Goal: Task Accomplishment & Management: Manage account settings

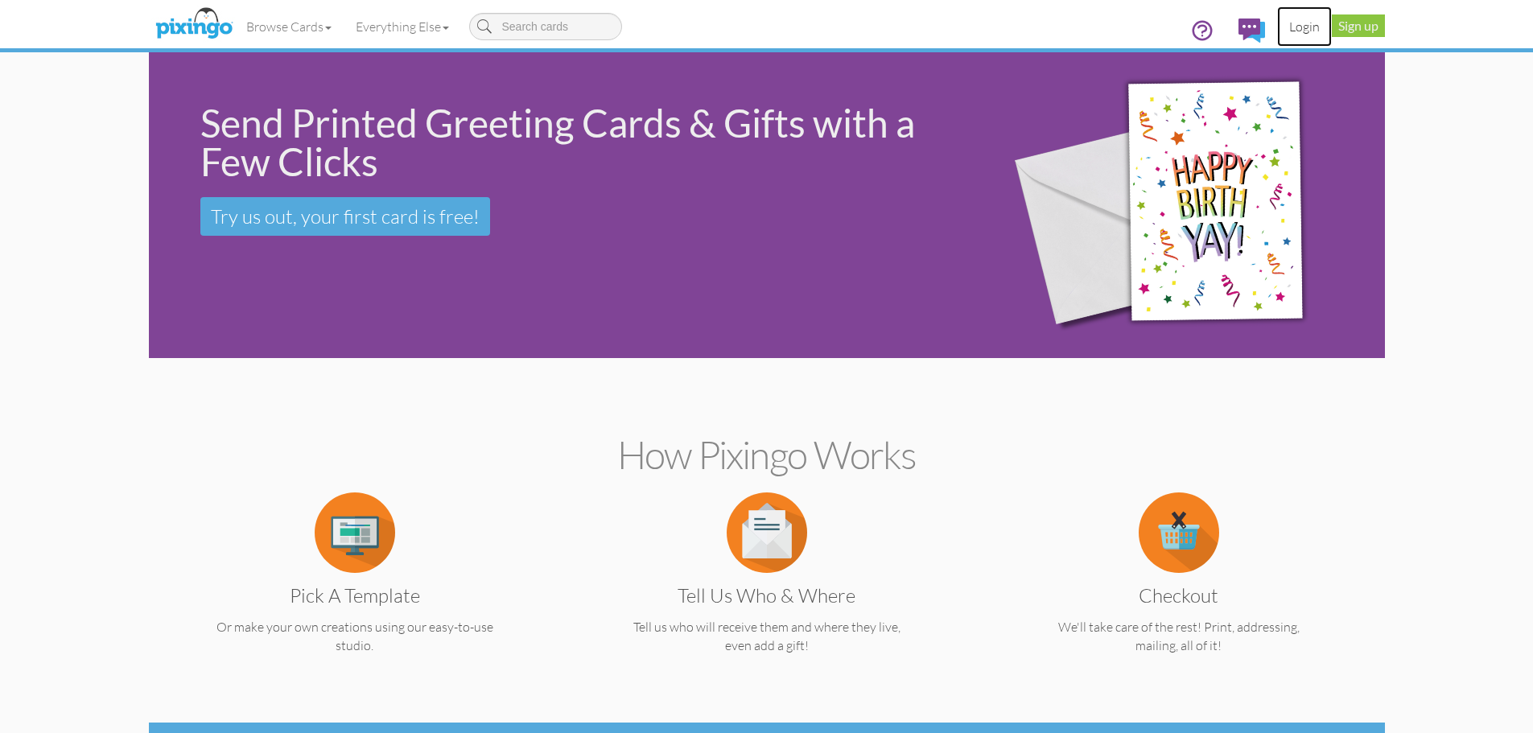
click at [1317, 31] on link "Login" at bounding box center [1304, 26] width 55 height 40
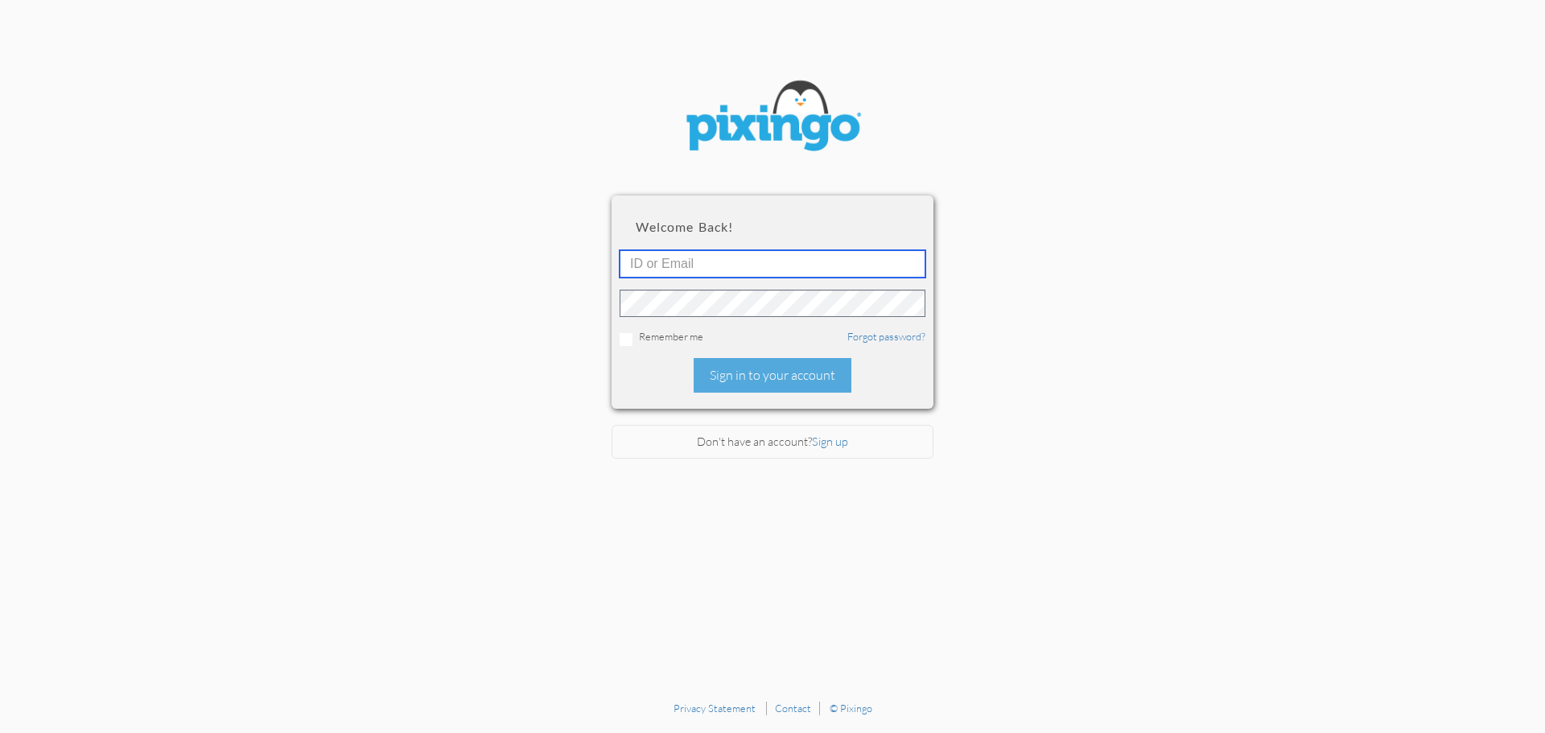
type input "[PERSON_NAME][EMAIL_ADDRESS][DOMAIN_NAME]"
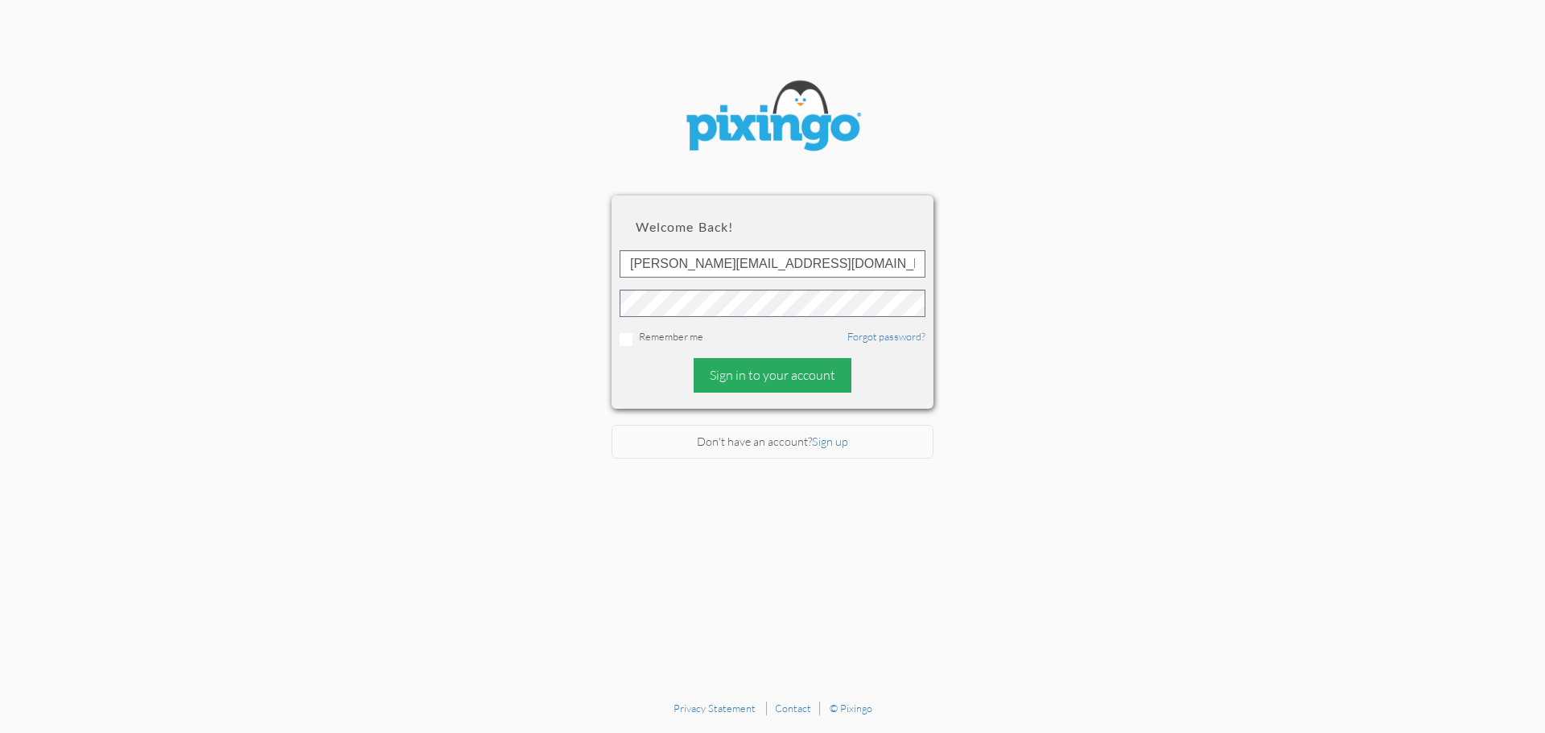
click at [807, 381] on div "Sign in to your account" at bounding box center [773, 375] width 158 height 35
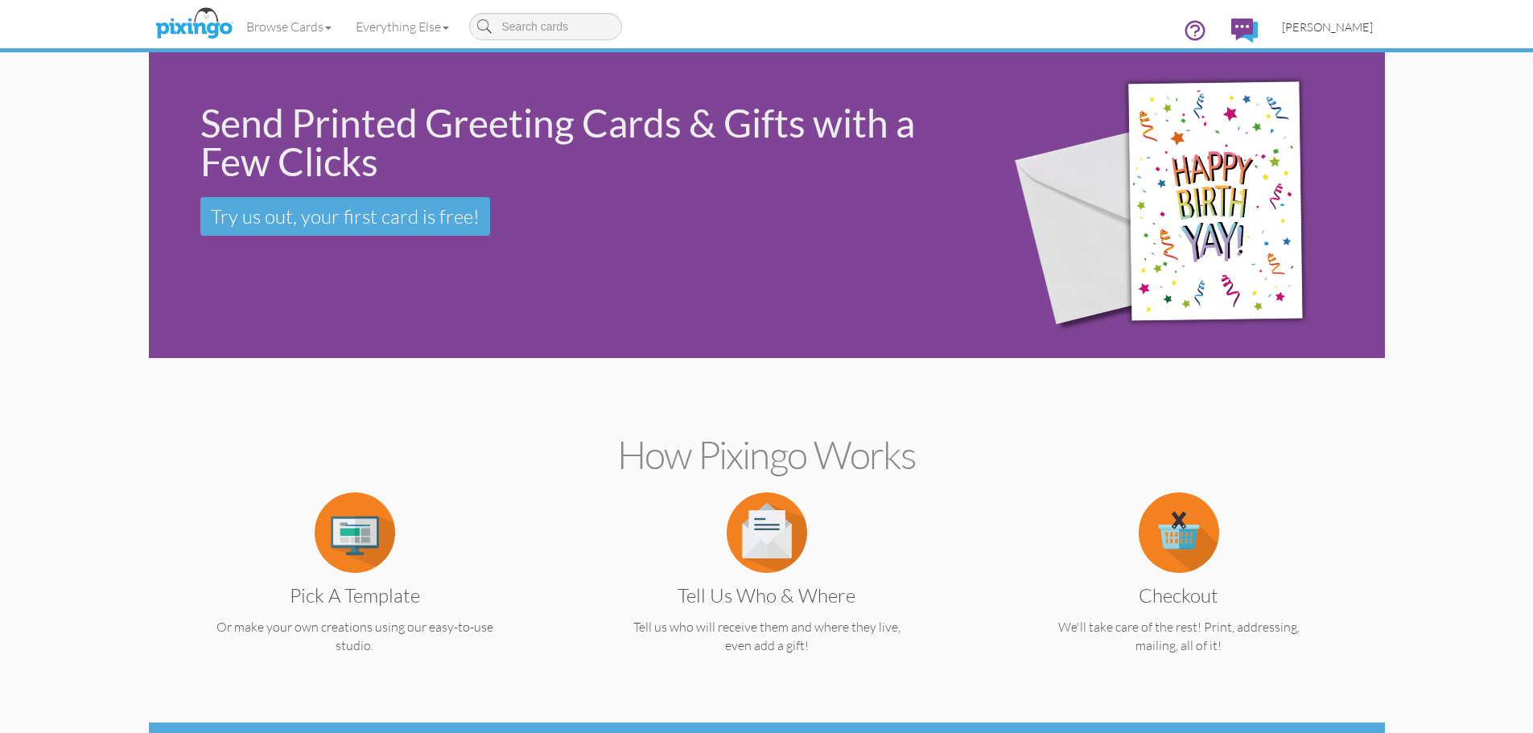
click at [1344, 28] on span "[PERSON_NAME]" at bounding box center [1327, 27] width 91 height 14
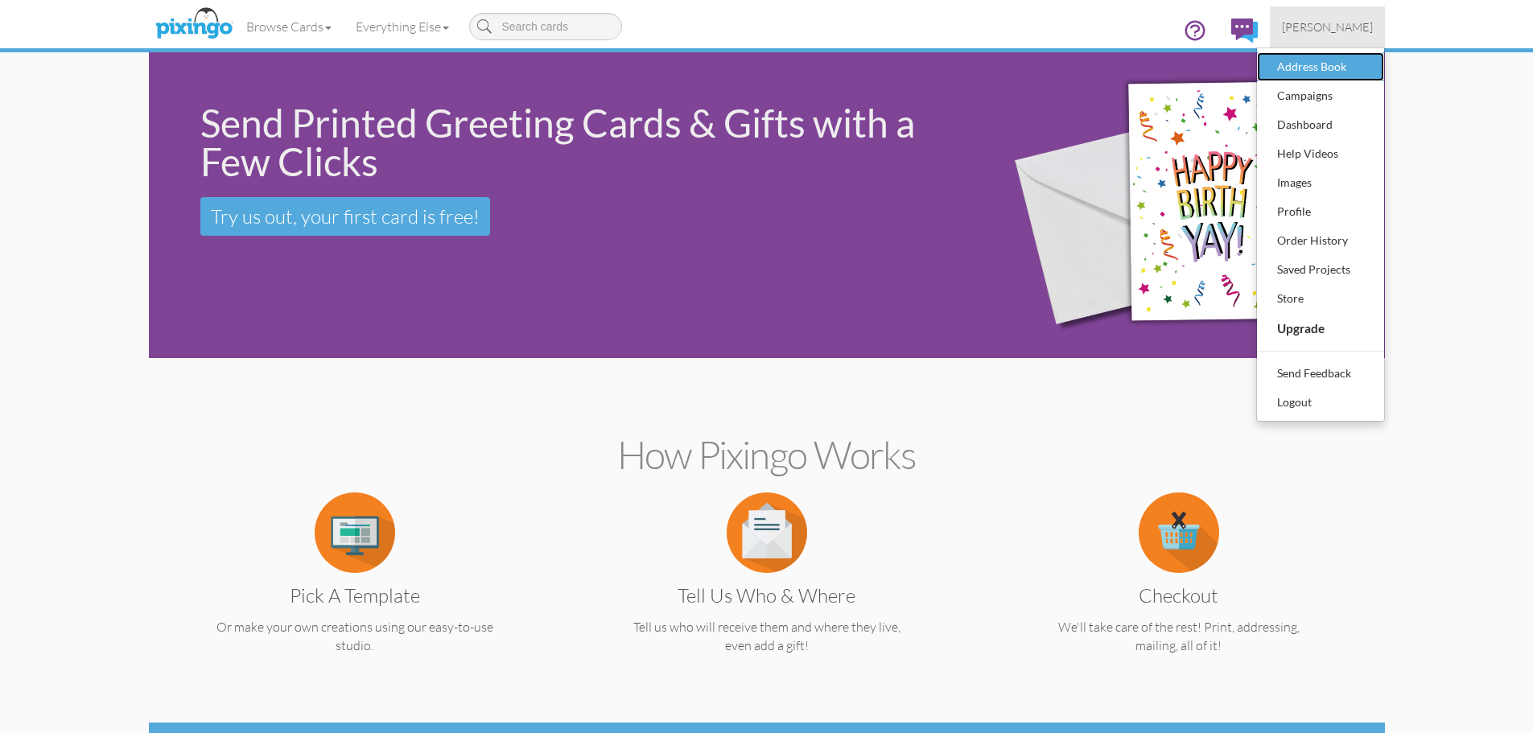
click at [1304, 63] on div "Address Book" at bounding box center [1320, 67] width 95 height 24
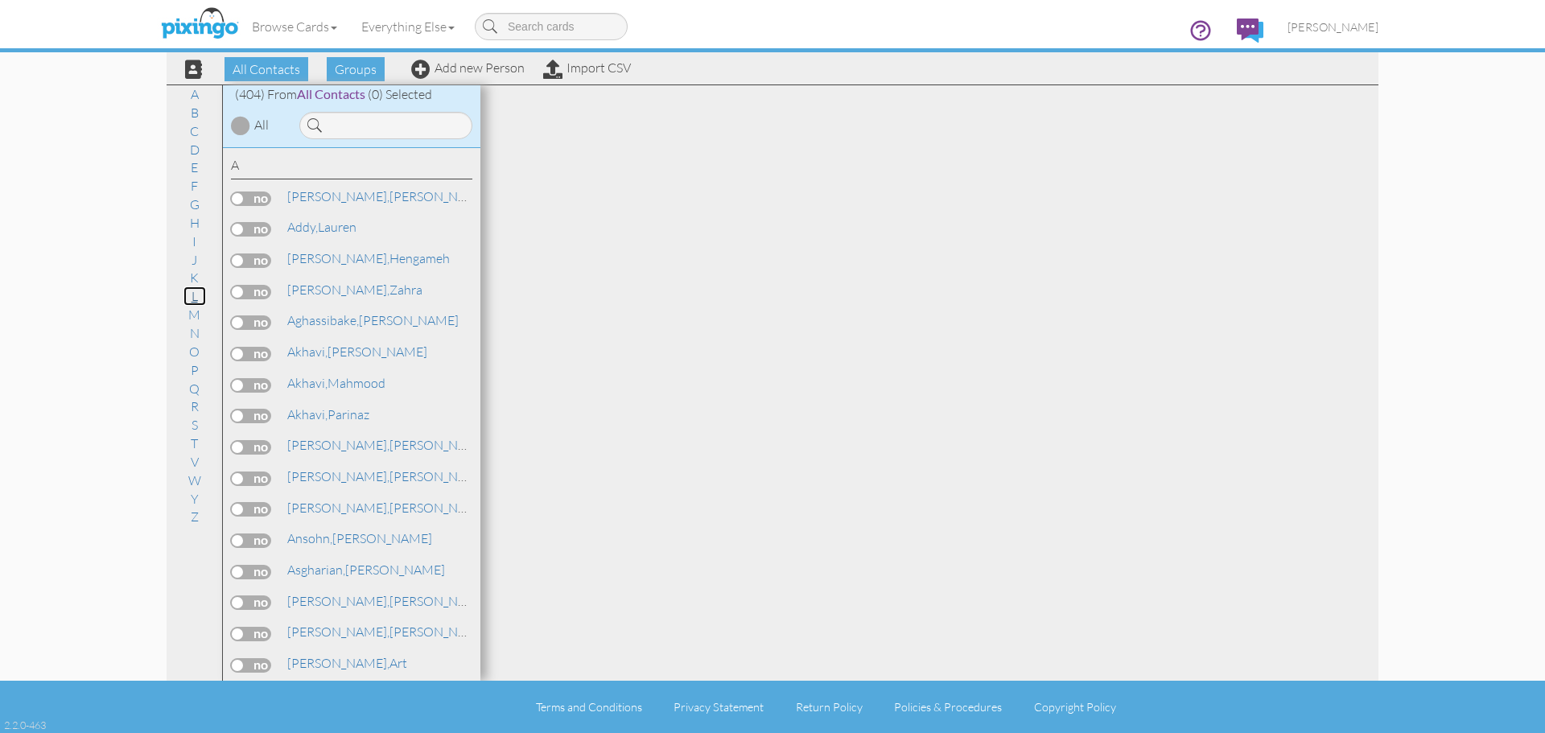
click at [201, 299] on link "L" at bounding box center [194, 295] width 23 height 19
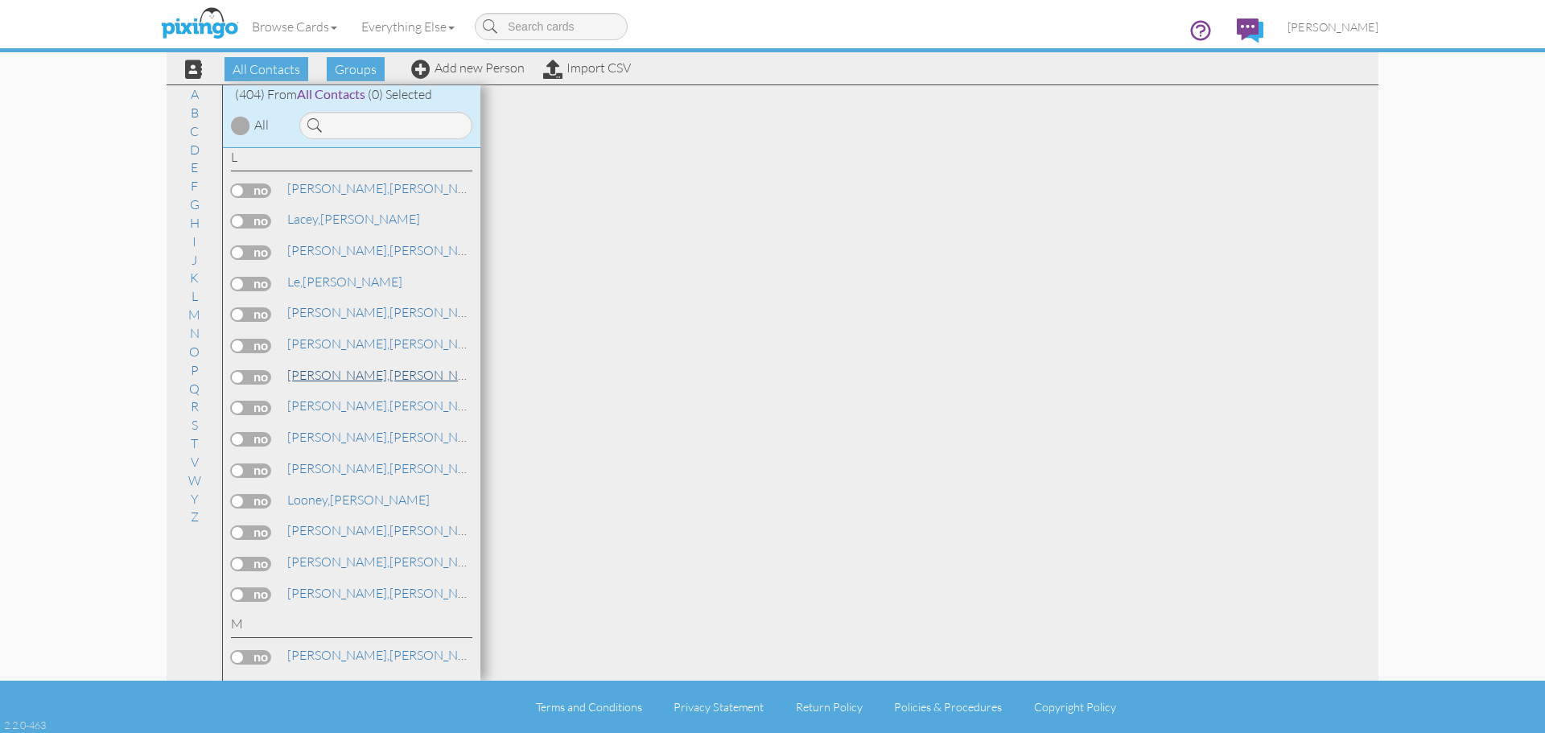
click at [328, 380] on link "[PERSON_NAME]" at bounding box center [388, 374] width 205 height 19
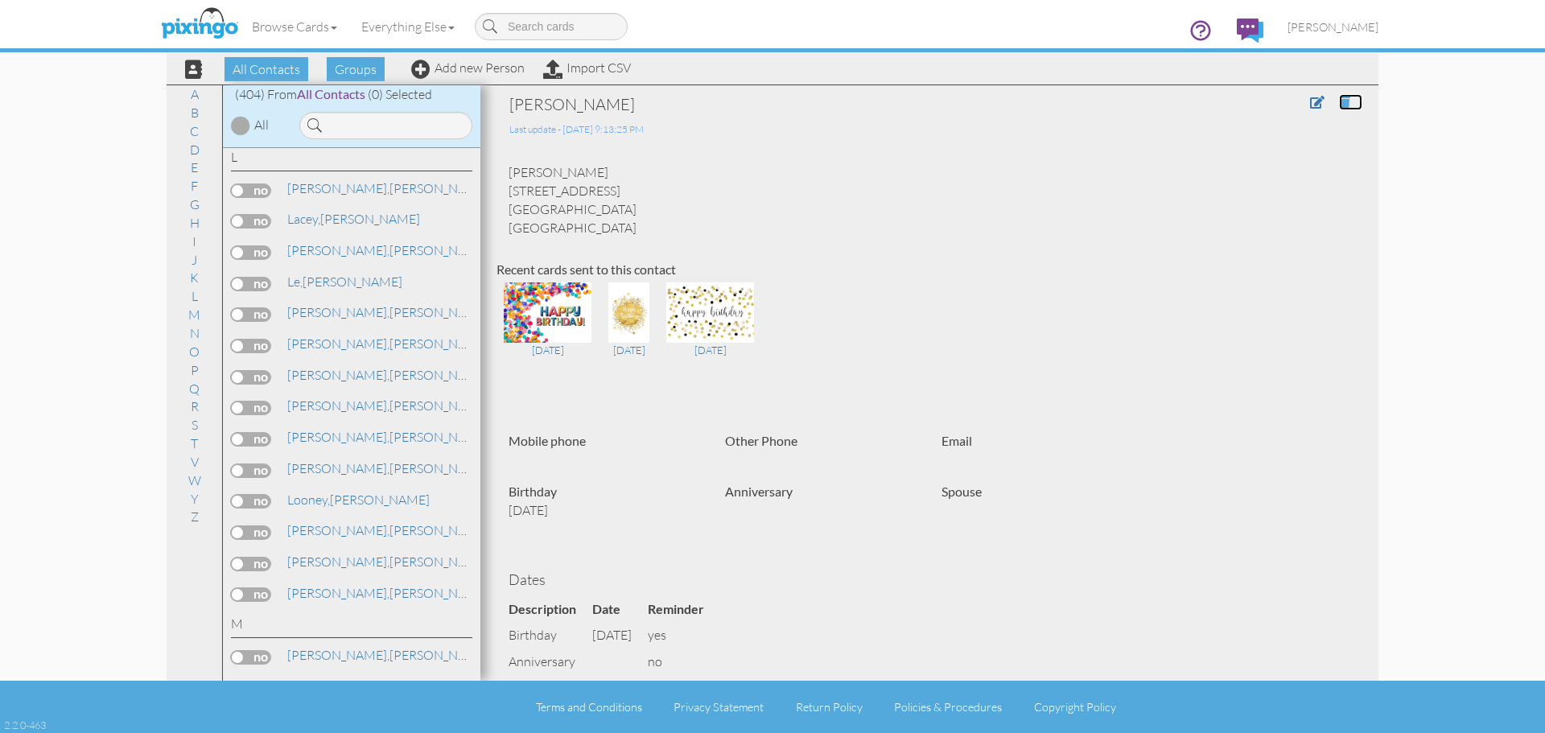
click at [1339, 102] on span at bounding box center [1344, 102] width 11 height 13
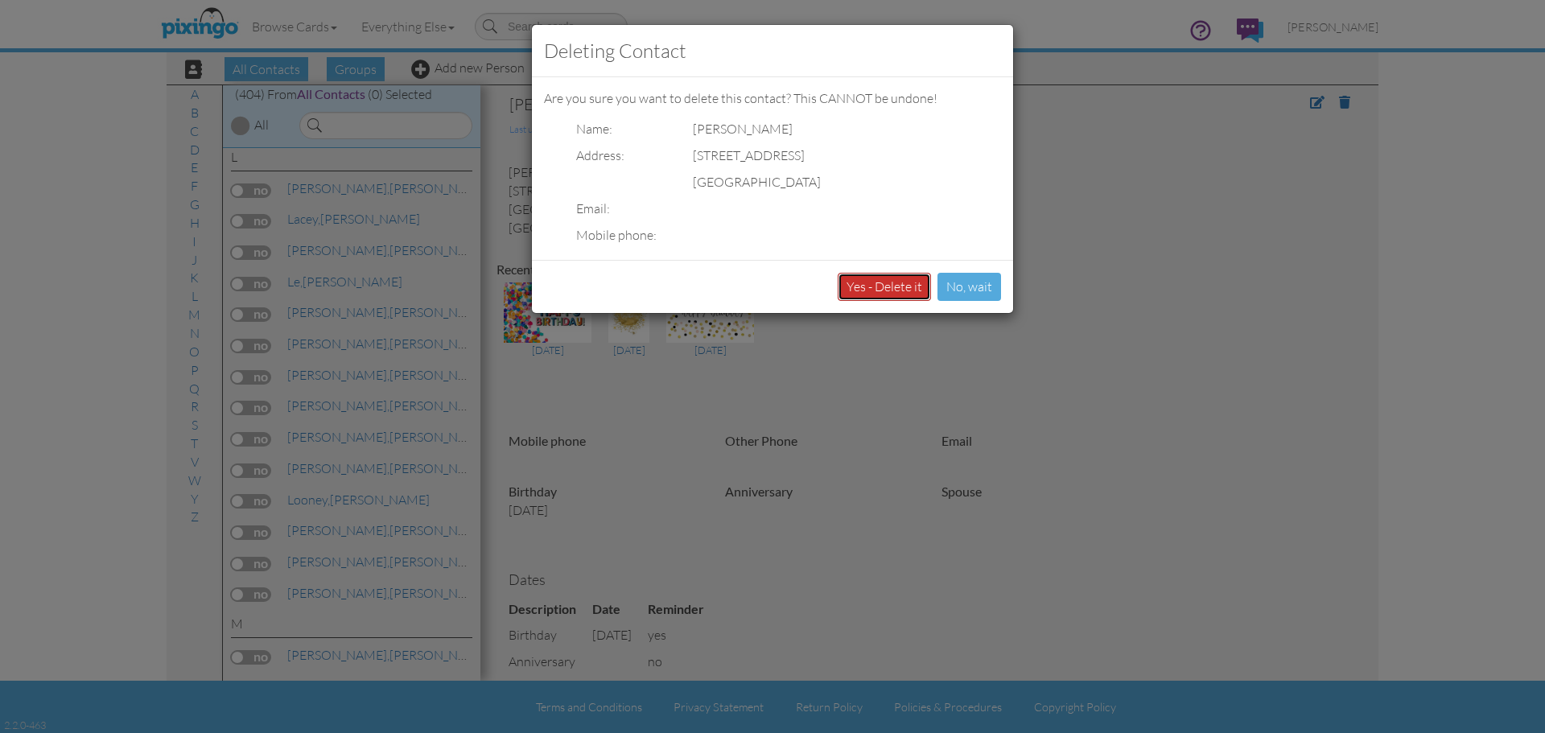
click at [896, 286] on button "Yes - Delete it" at bounding box center [884, 287] width 93 height 28
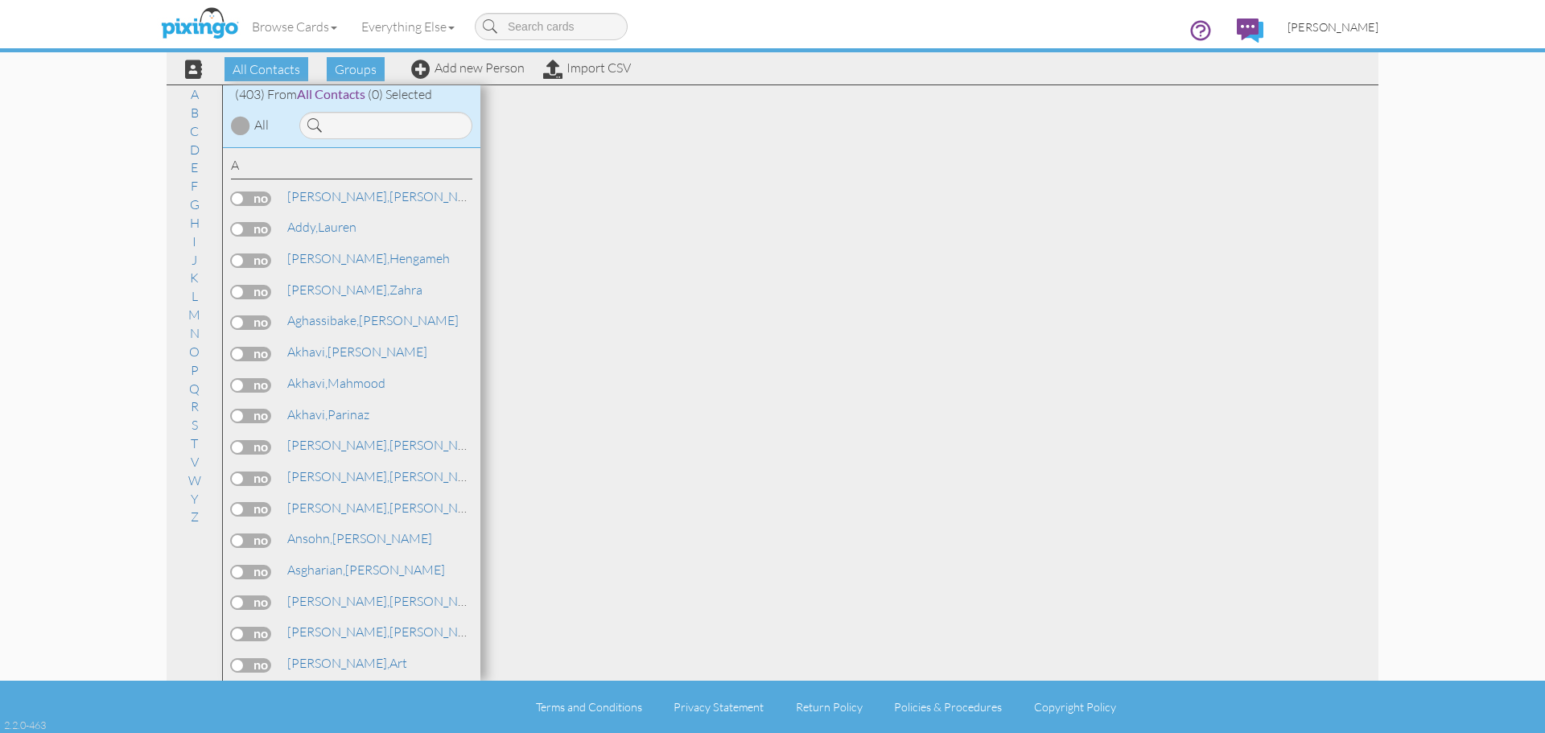
click at [1368, 27] on span "[PERSON_NAME]" at bounding box center [1332, 27] width 91 height 14
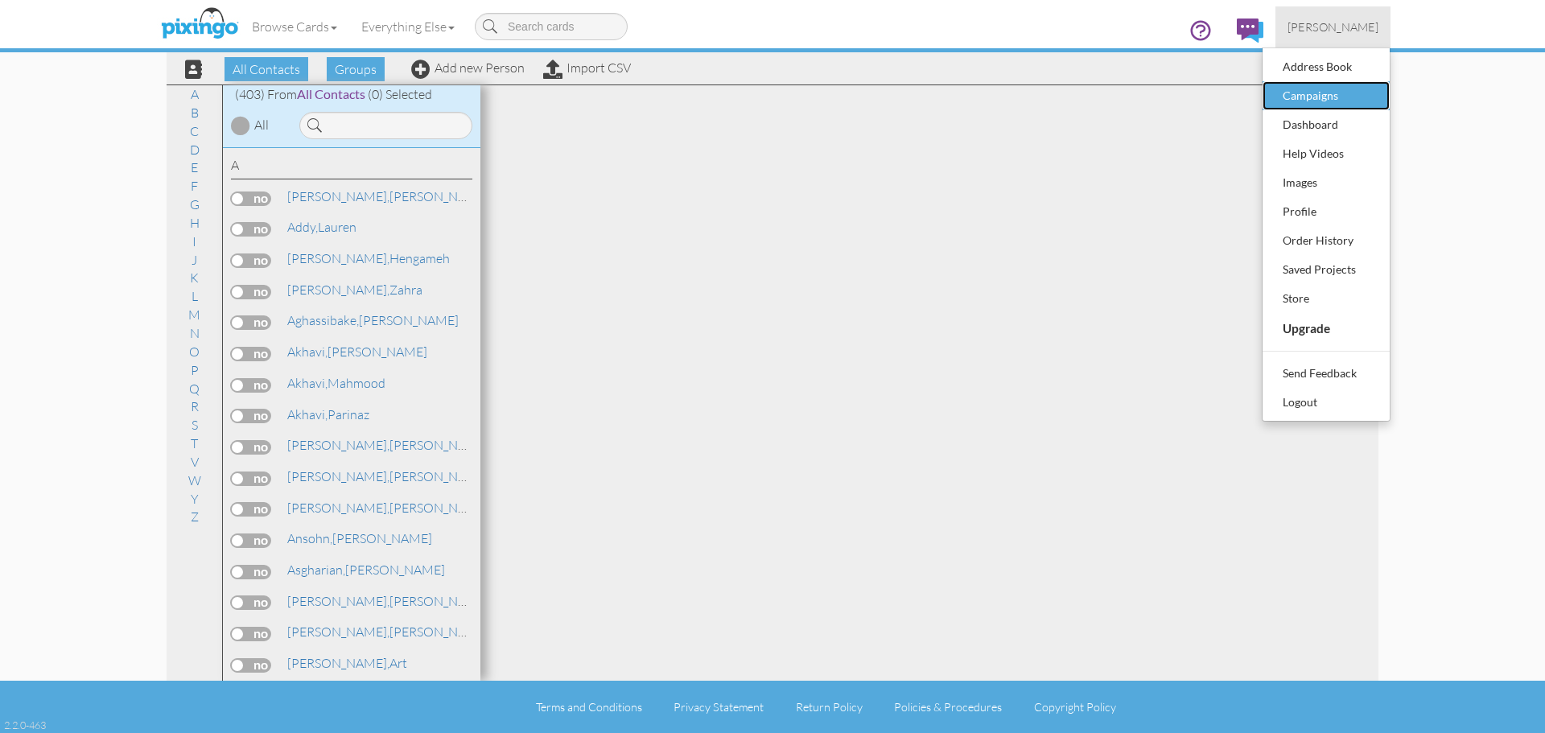
click at [1315, 96] on div "Campaigns" at bounding box center [1325, 96] width 95 height 24
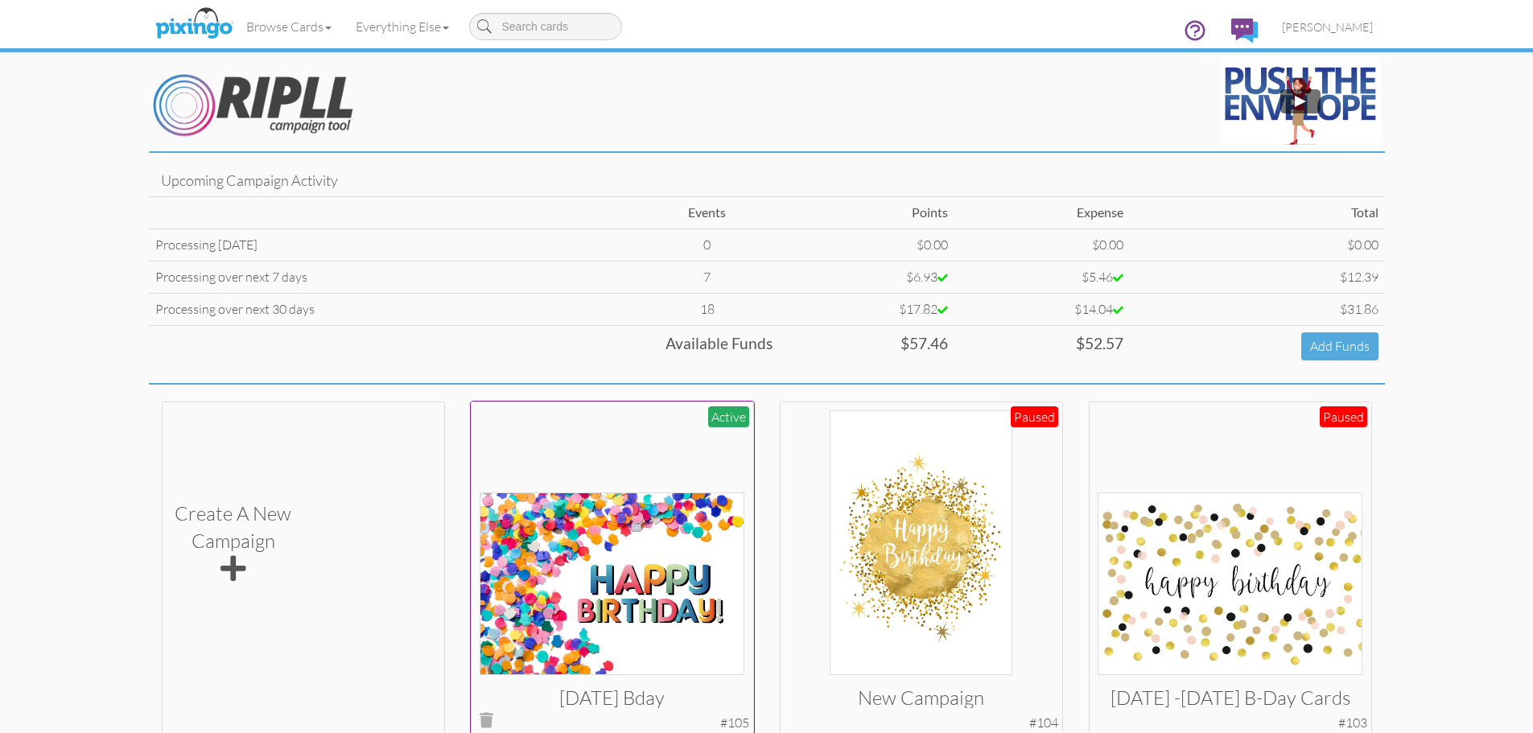
click at [644, 544] on img at bounding box center [612, 583] width 265 height 183
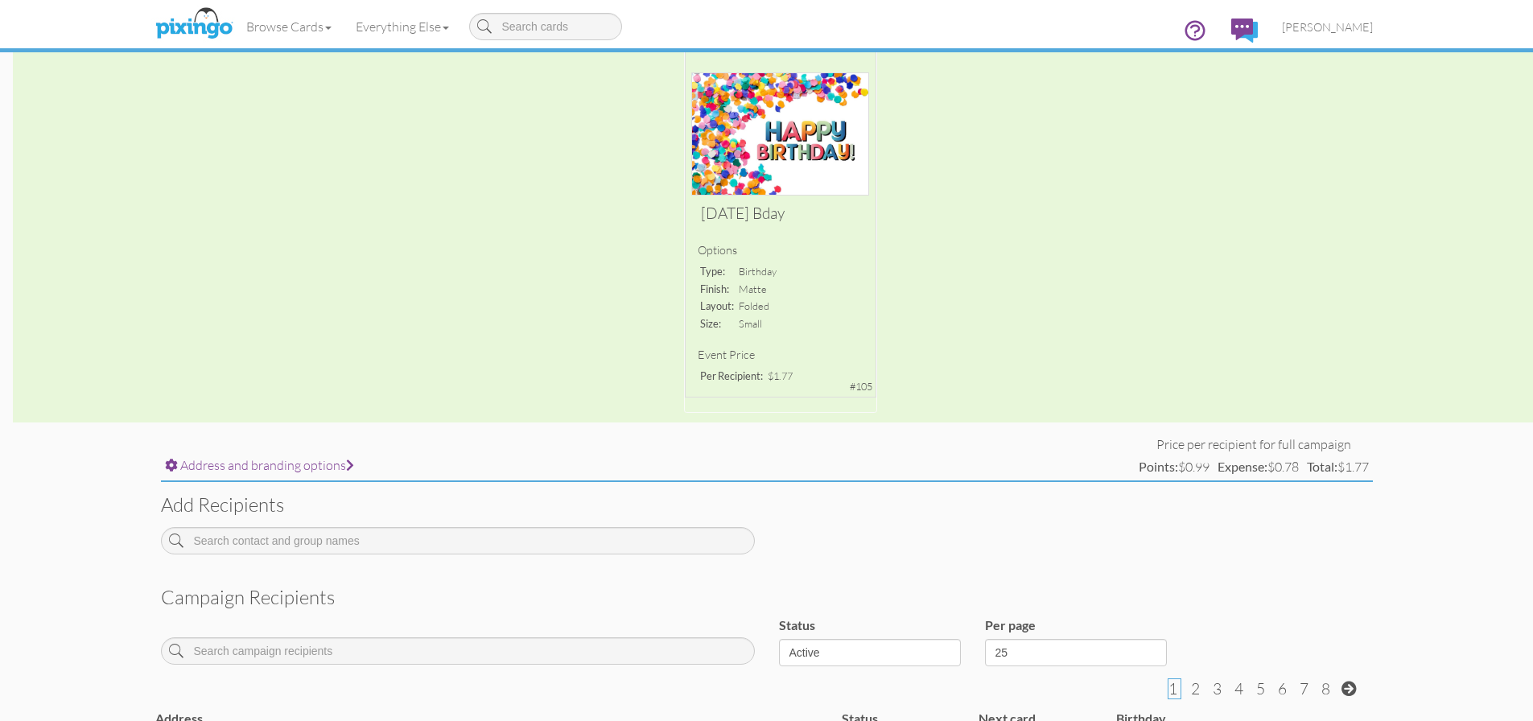
scroll to position [322, 0]
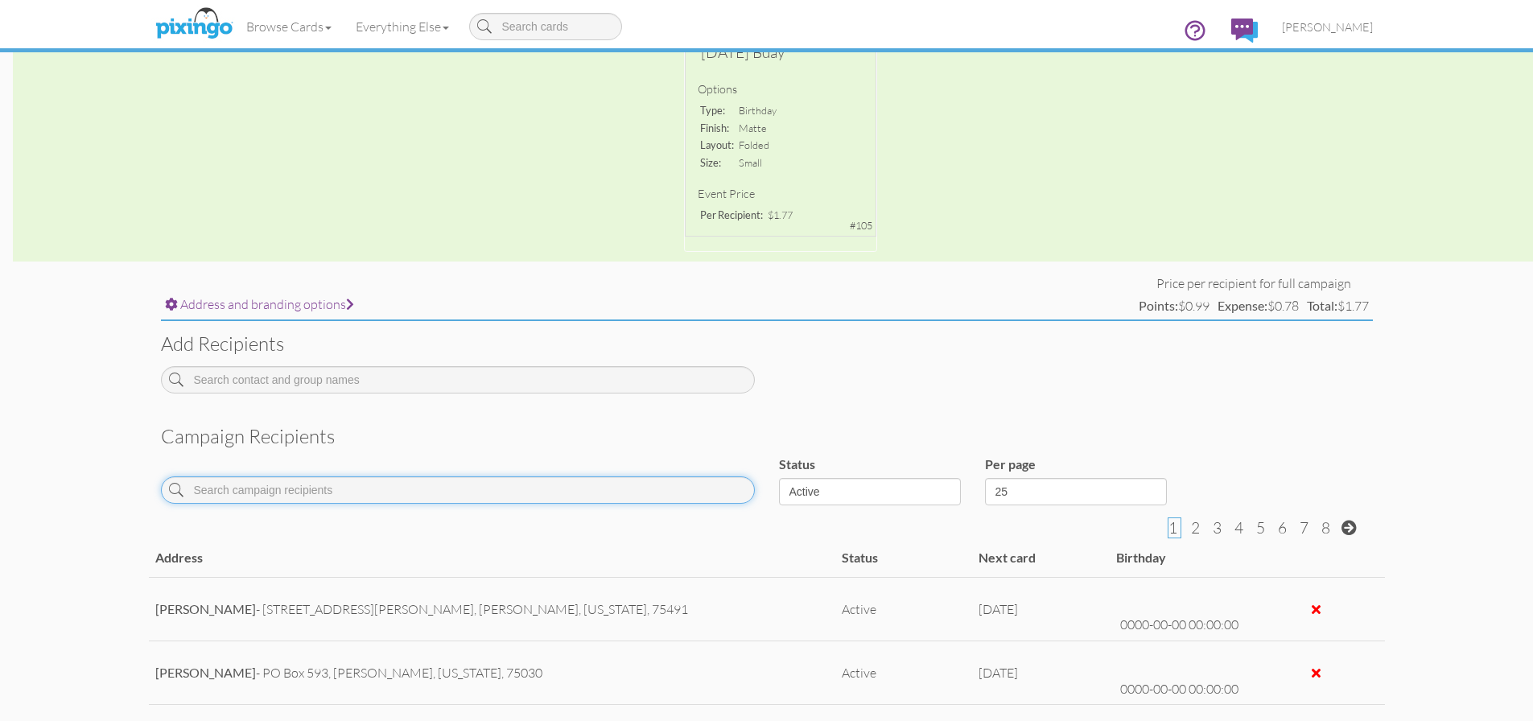
click at [229, 484] on input at bounding box center [458, 489] width 594 height 27
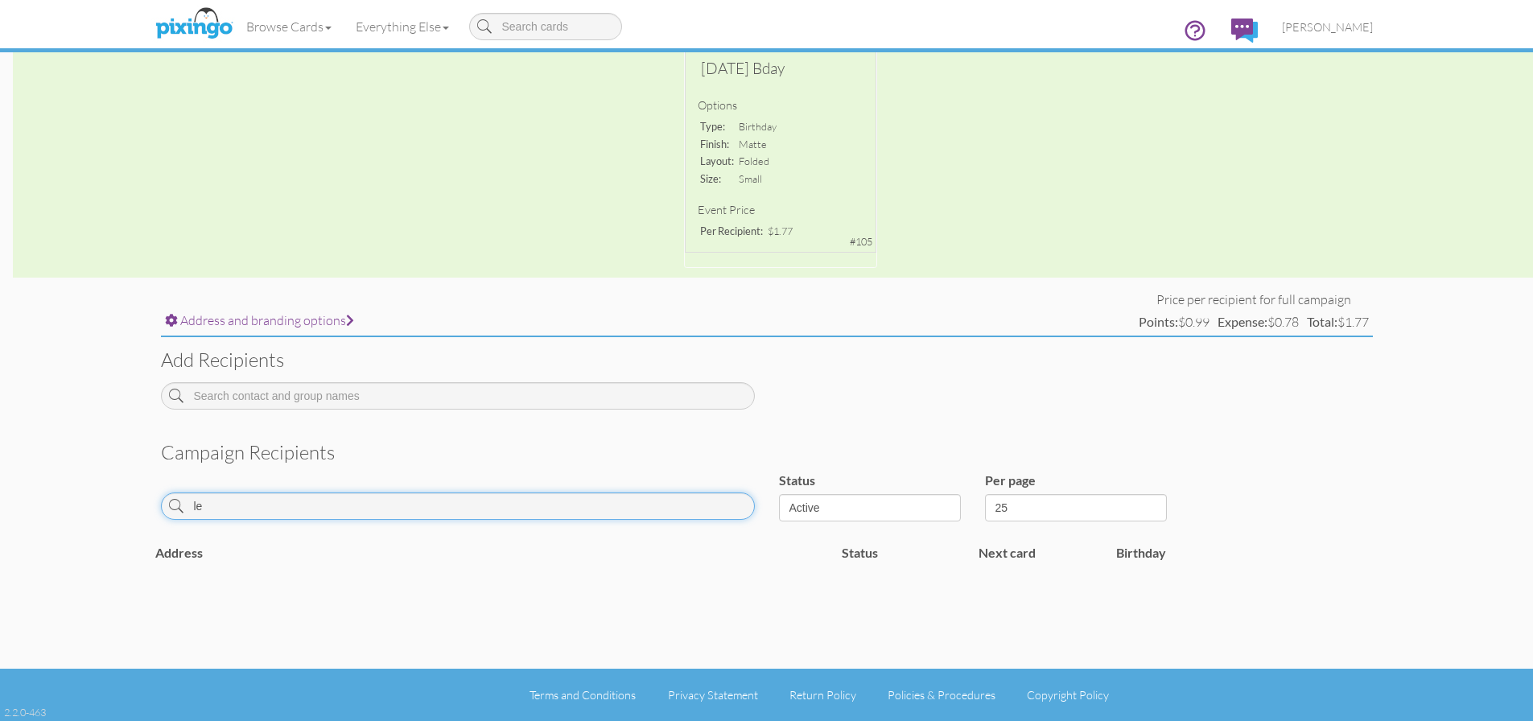
type input "l"
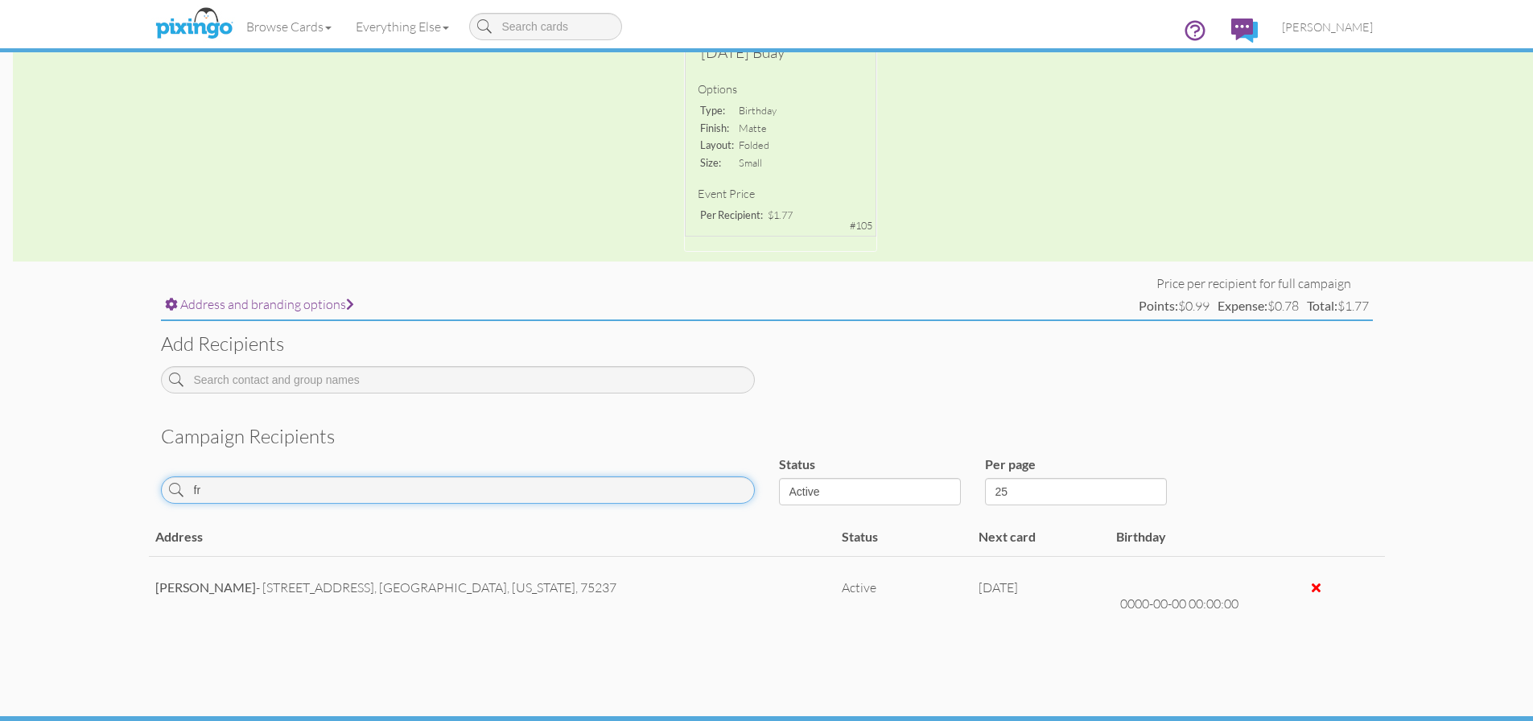
type input "f"
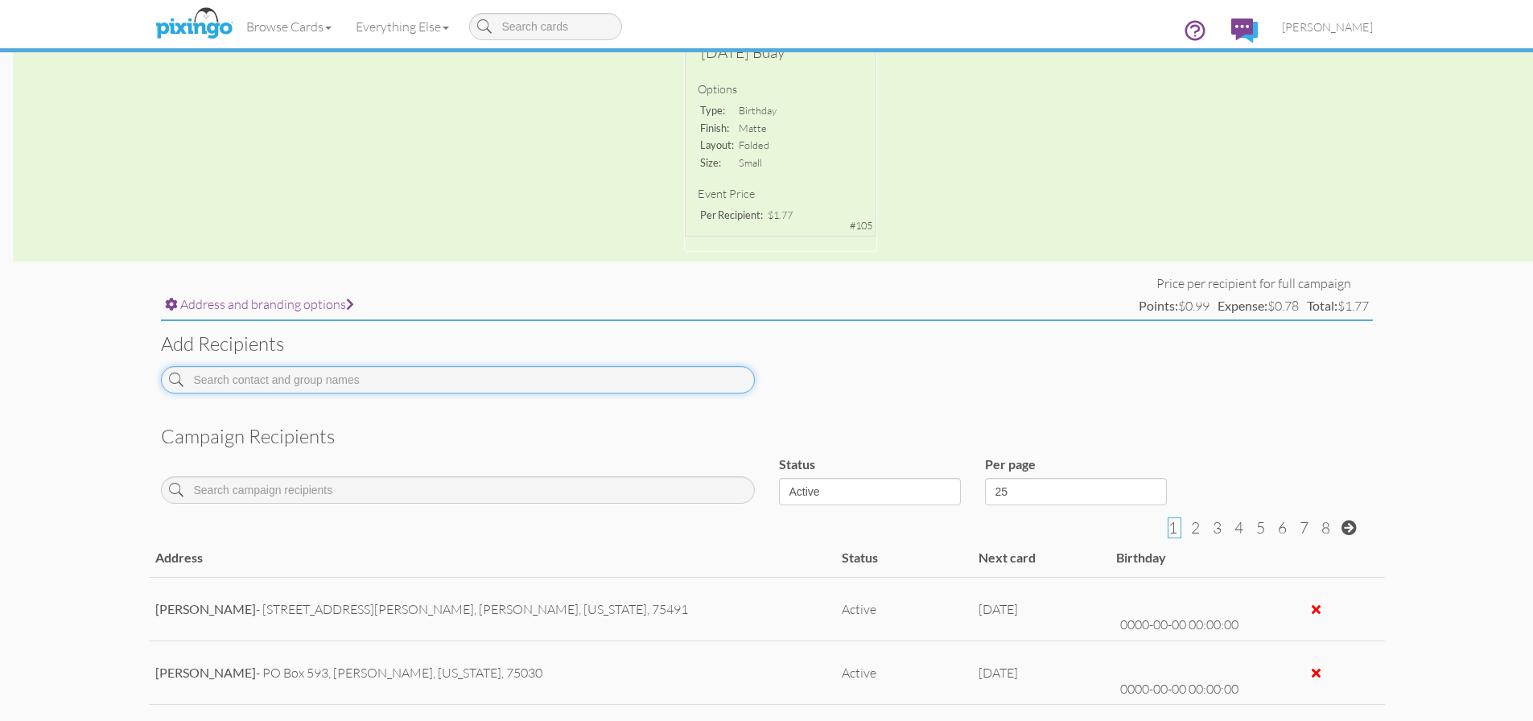
click at [278, 379] on input at bounding box center [458, 379] width 594 height 27
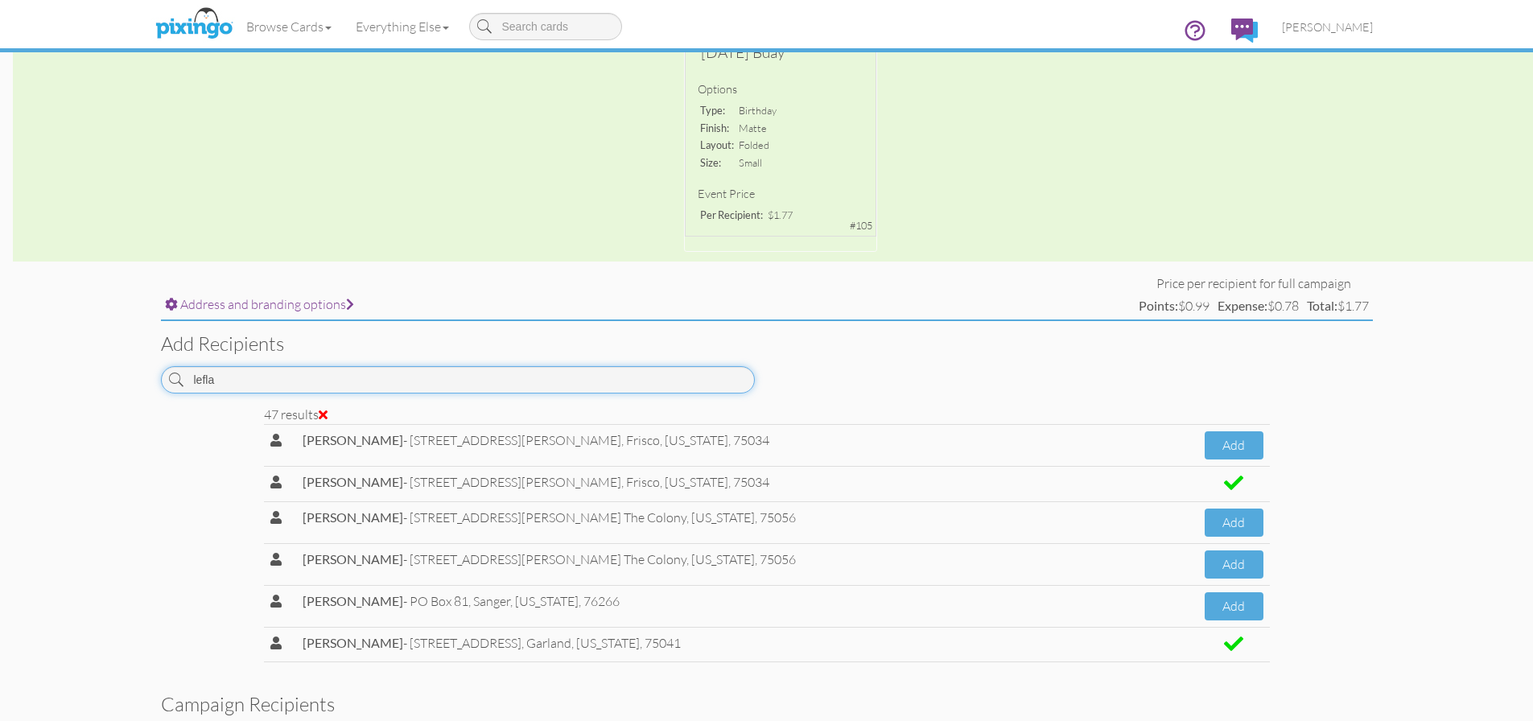
type input "leflar"
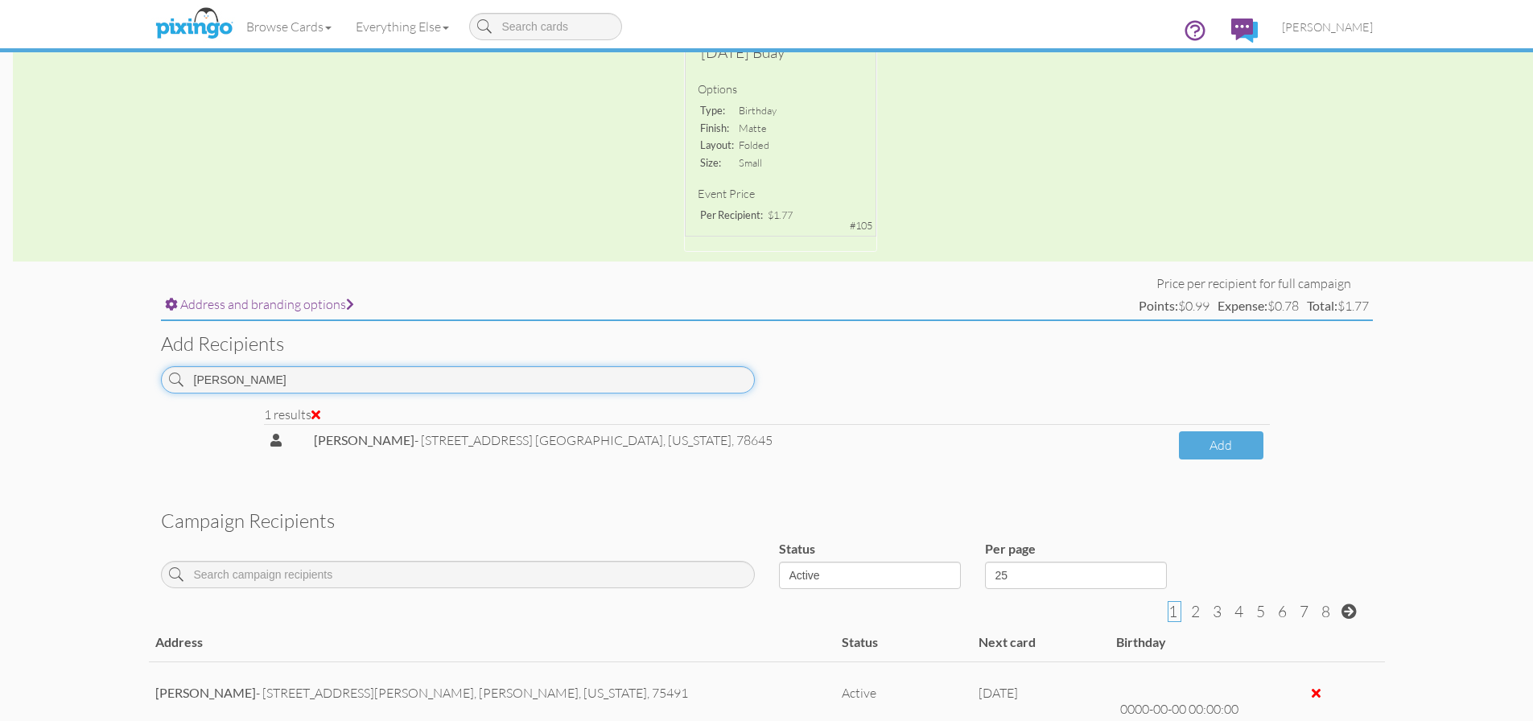
drag, startPoint x: 278, startPoint y: 388, endPoint x: 142, endPoint y: 377, distance: 136.4
click at [142, 377] on campaign-detail "Toggle navigation Visit Pixingo Mobile Browse Cards Business Accounting Automot…" at bounding box center [766, 496] width 1533 height 1637
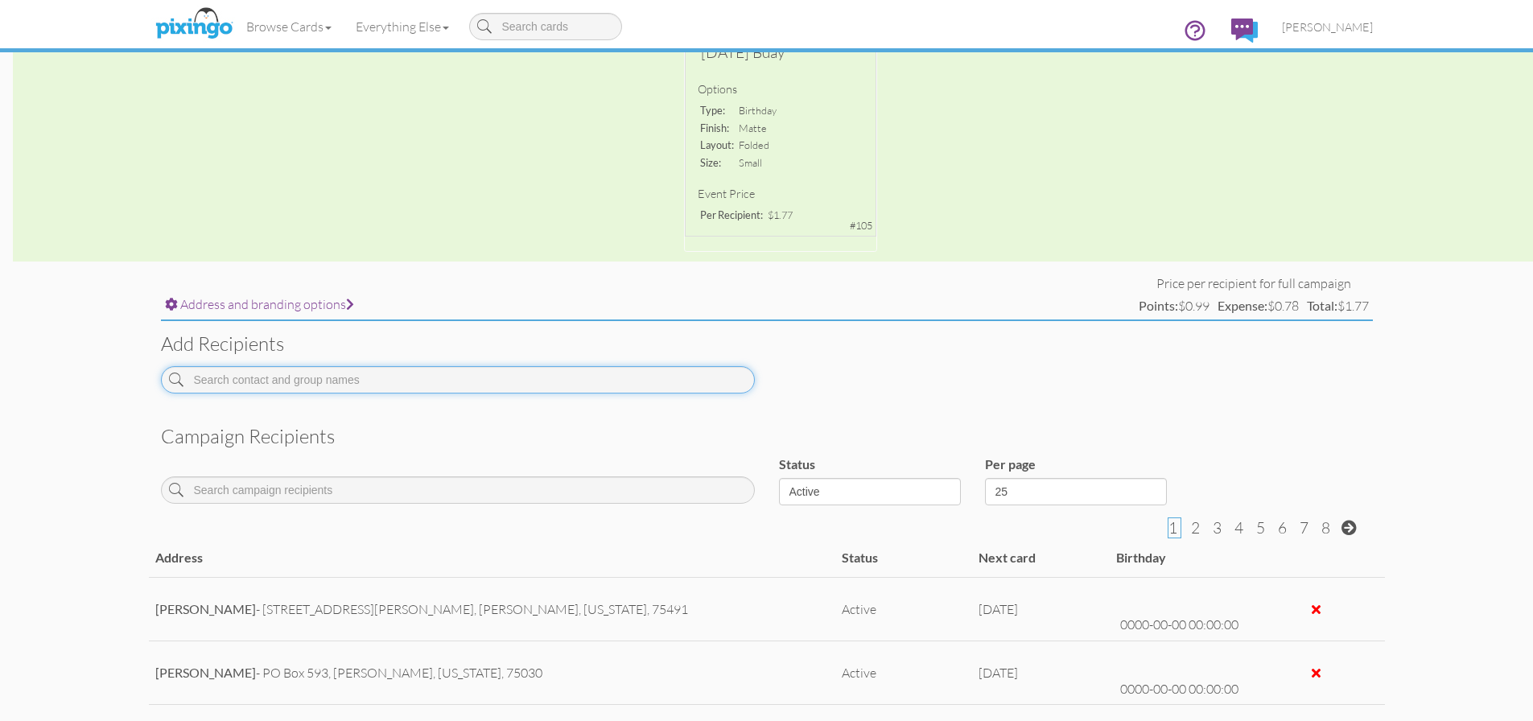
scroll to position [0, 0]
